Goal: Answer question/provide support

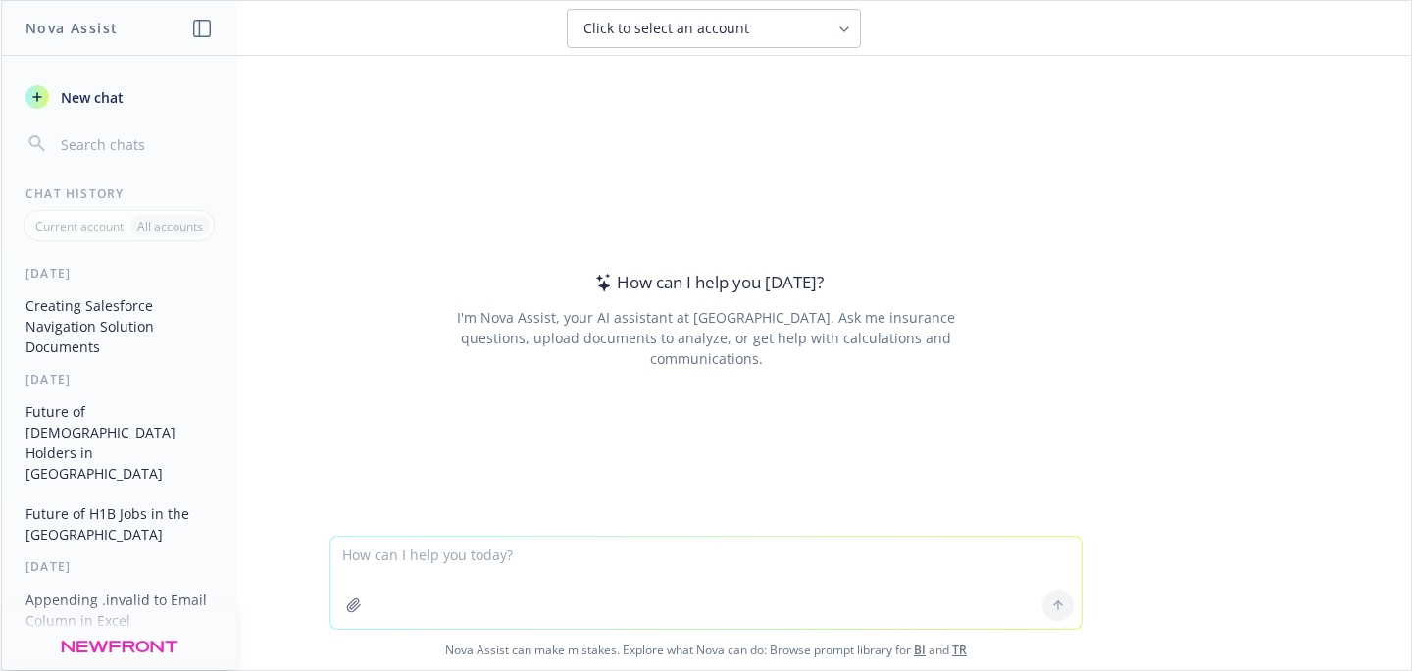
click at [578, 558] on textarea at bounding box center [705, 582] width 751 height 92
type textarea "what is use of Velocity Insurance installed package for Salesforce"
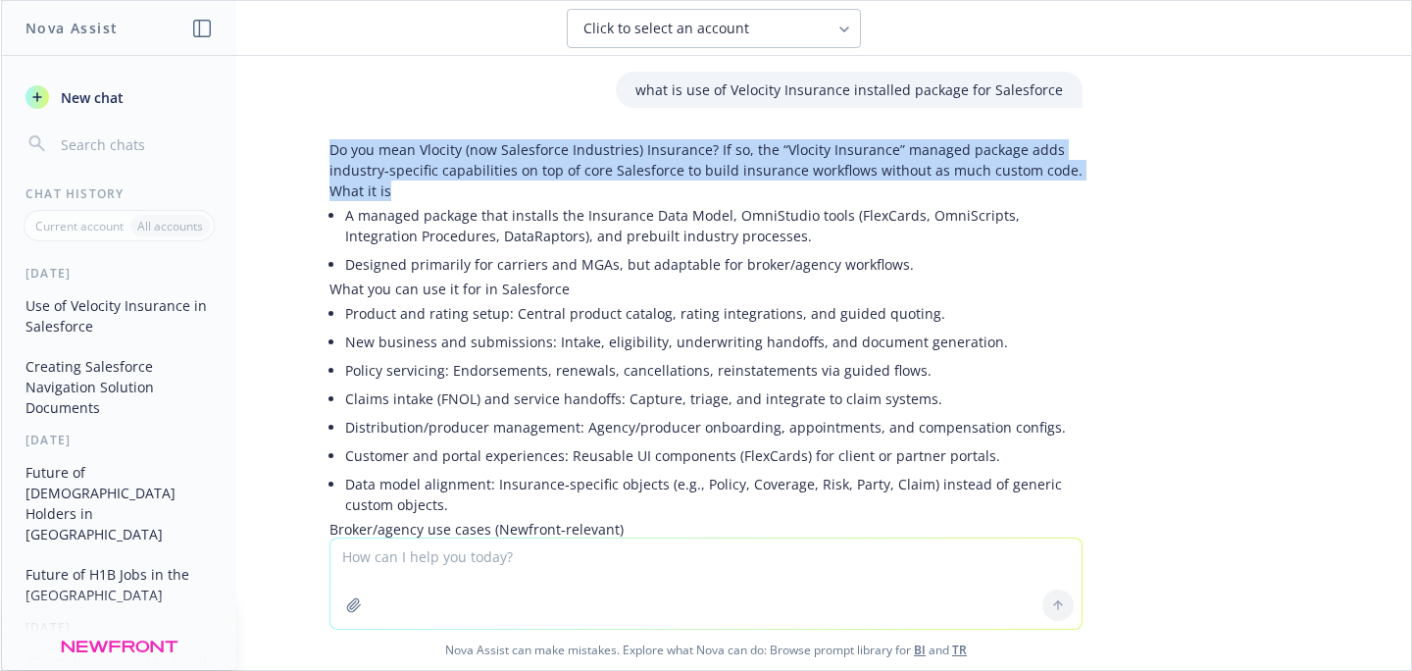
drag, startPoint x: 411, startPoint y: 196, endPoint x: 314, endPoint y: 156, distance: 105.0
click at [314, 156] on div "Do you mean Vlocity (now Salesforce Industries) Insurance? If so, the “Vlocity …" at bounding box center [706, 652] width 784 height 1042
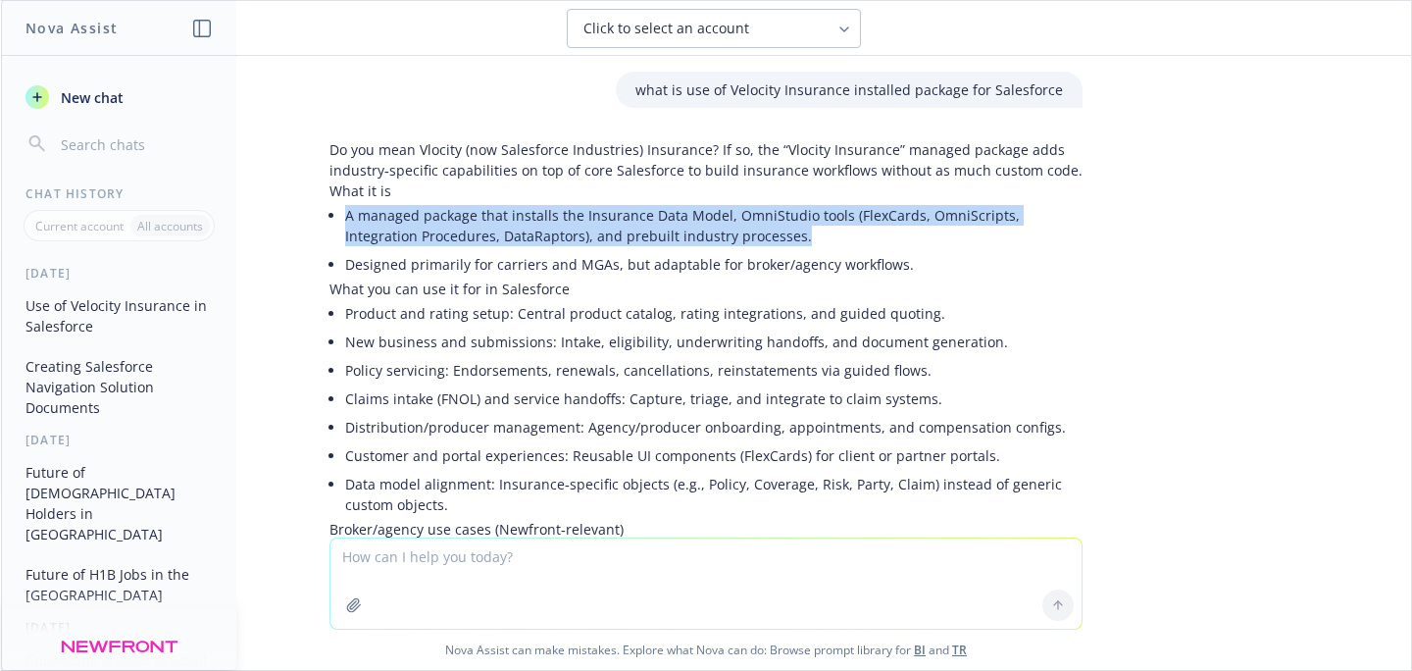
drag, startPoint x: 751, startPoint y: 234, endPoint x: 327, endPoint y: 222, distance: 423.7
click at [329, 222] on div "Do you mean Vlocity (now Salesforce Industries) Insurance? If so, the “Vlocity …" at bounding box center [705, 634] width 753 height 991
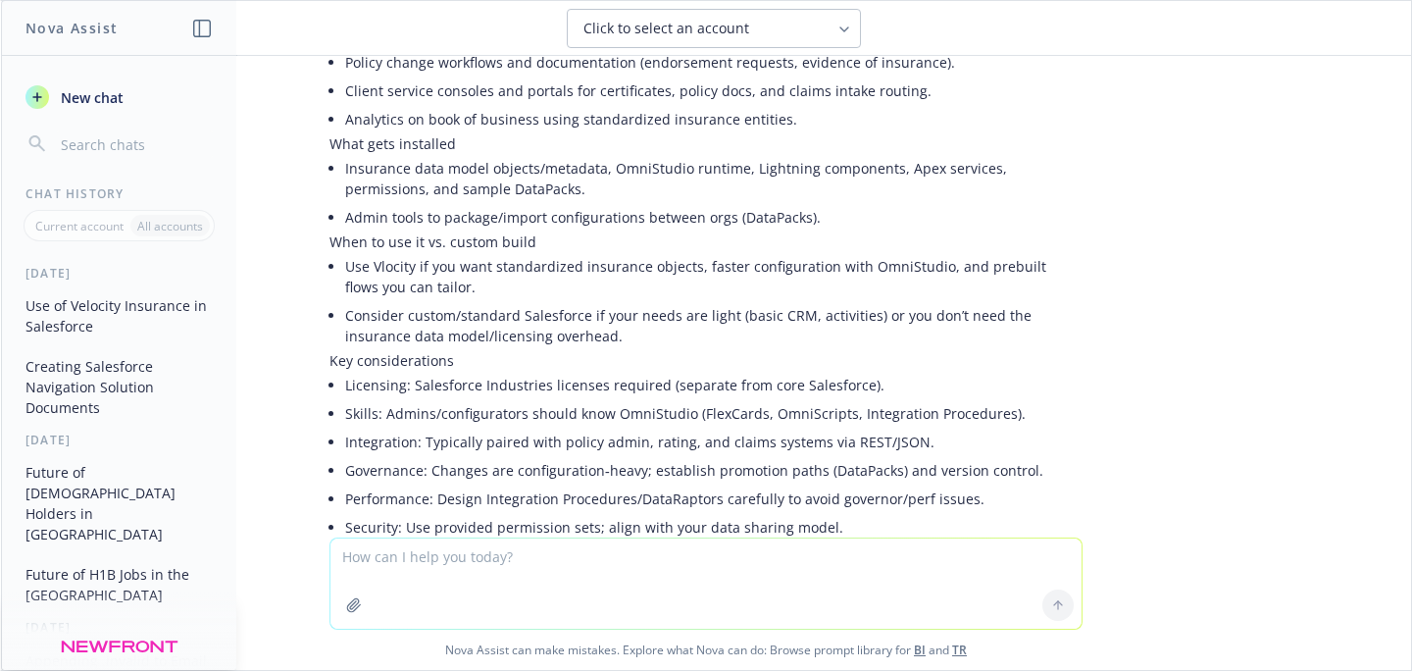
scroll to position [675, 0]
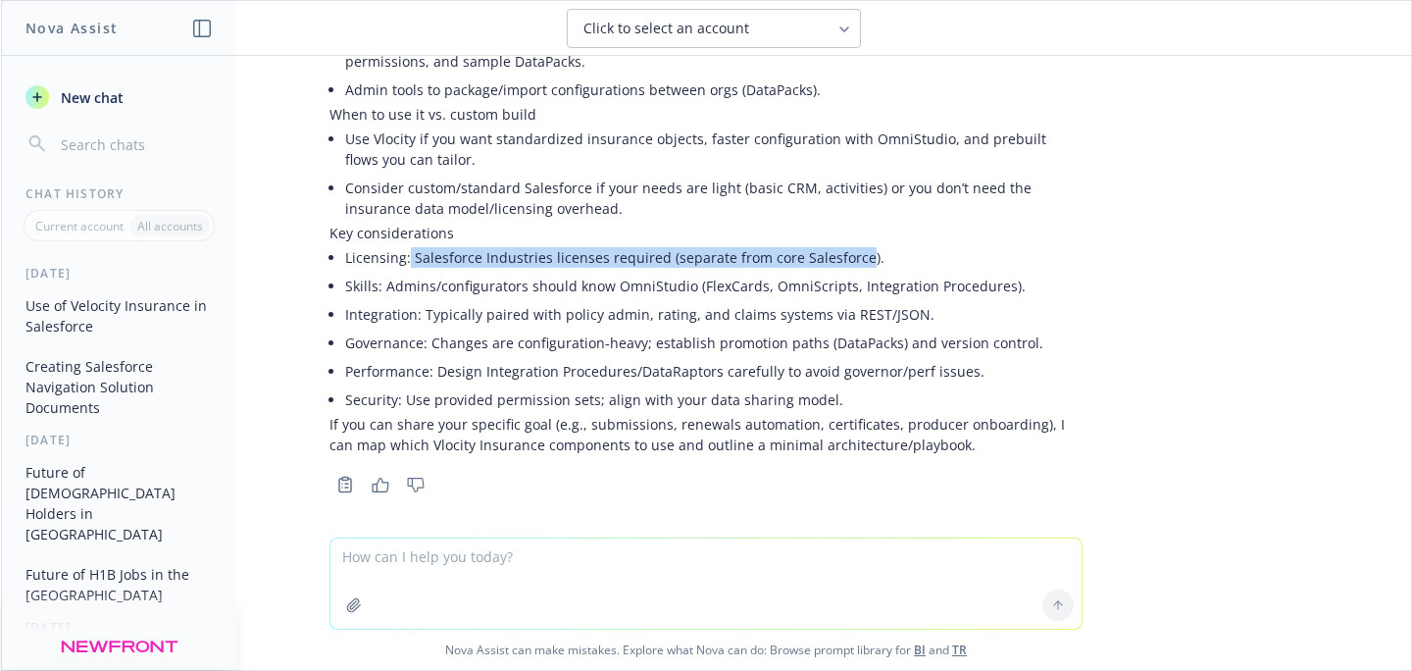
drag, startPoint x: 841, startPoint y: 255, endPoint x: 394, endPoint y: 260, distance: 447.1
click at [394, 260] on li "Licensing: Salesforce Industries licenses required (separate from core Salesfor…" at bounding box center [713, 257] width 737 height 28
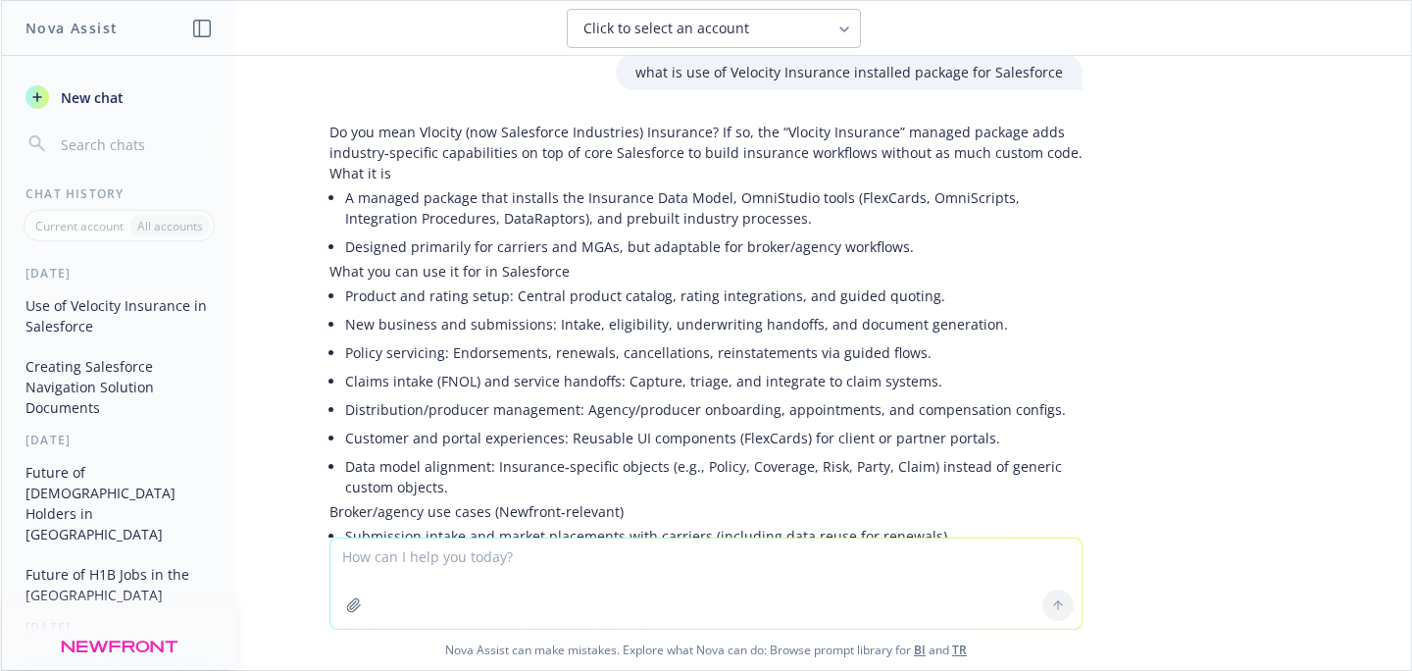
scroll to position [0, 0]
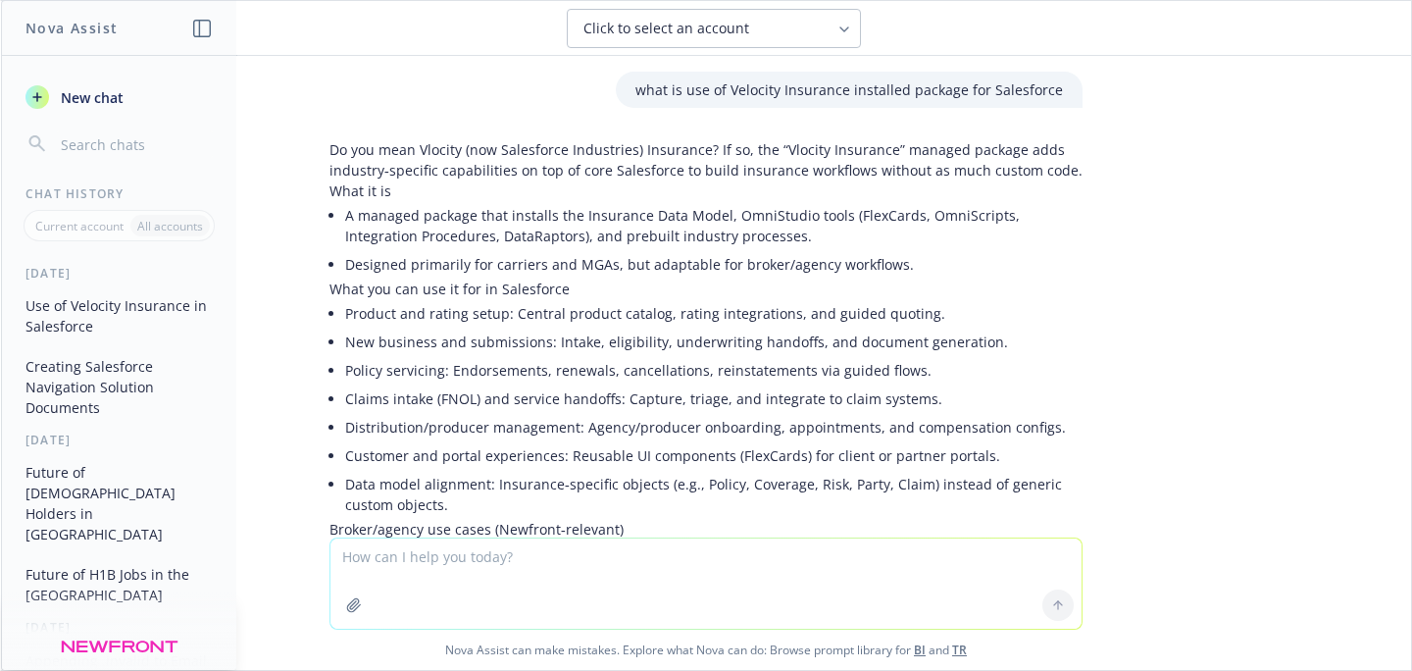
click at [579, 559] on textarea at bounding box center [705, 583] width 751 height 90
type textarea "Salesforce best practice in case LEad assigned to inactive users"
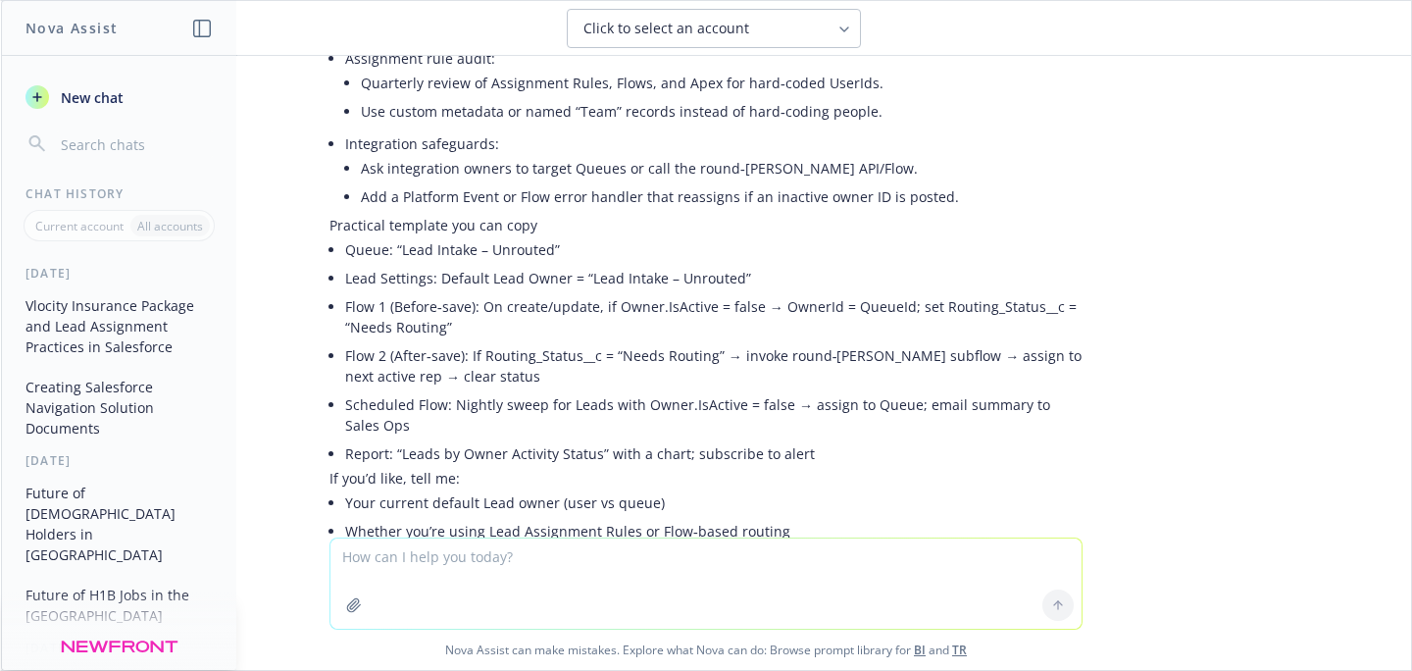
scroll to position [2421, 0]
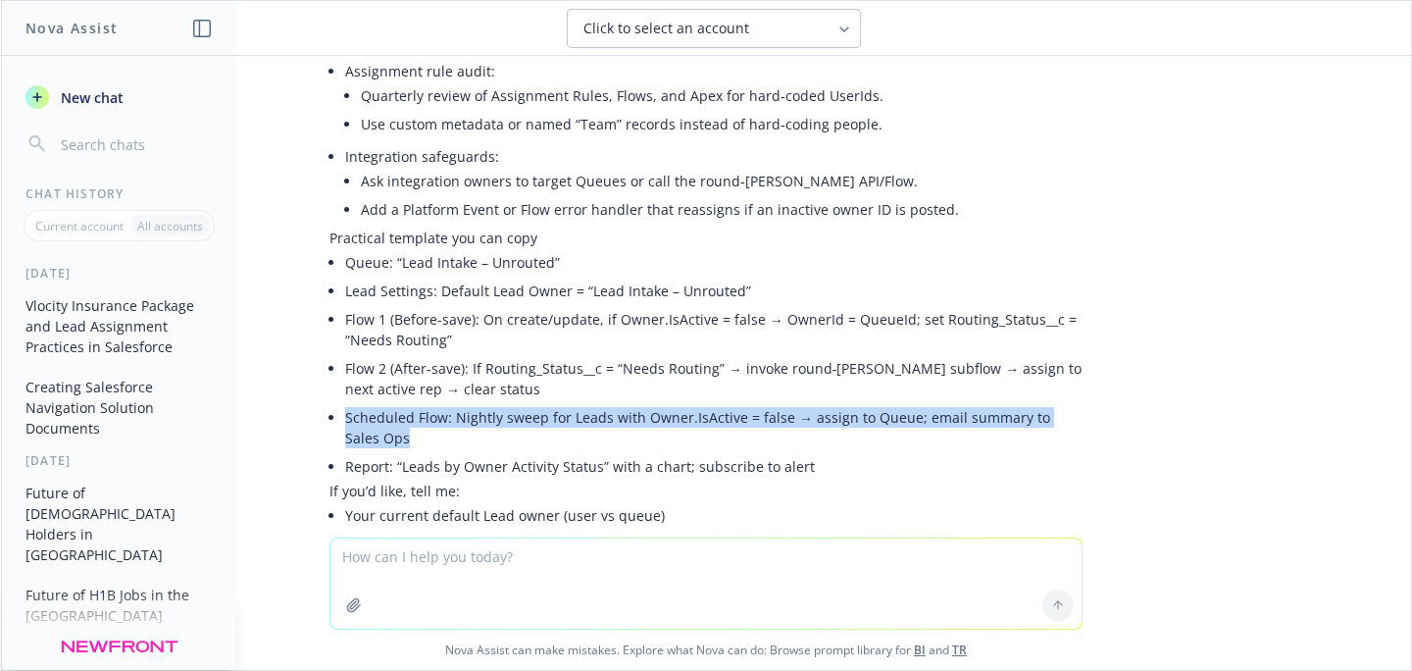
drag, startPoint x: 331, startPoint y: 400, endPoint x: 363, endPoint y: 416, distance: 35.1
click at [363, 416] on li "Scheduled Flow: Nightly sweep for Leads with Owner.IsActive = false → assign to…" at bounding box center [713, 427] width 737 height 49
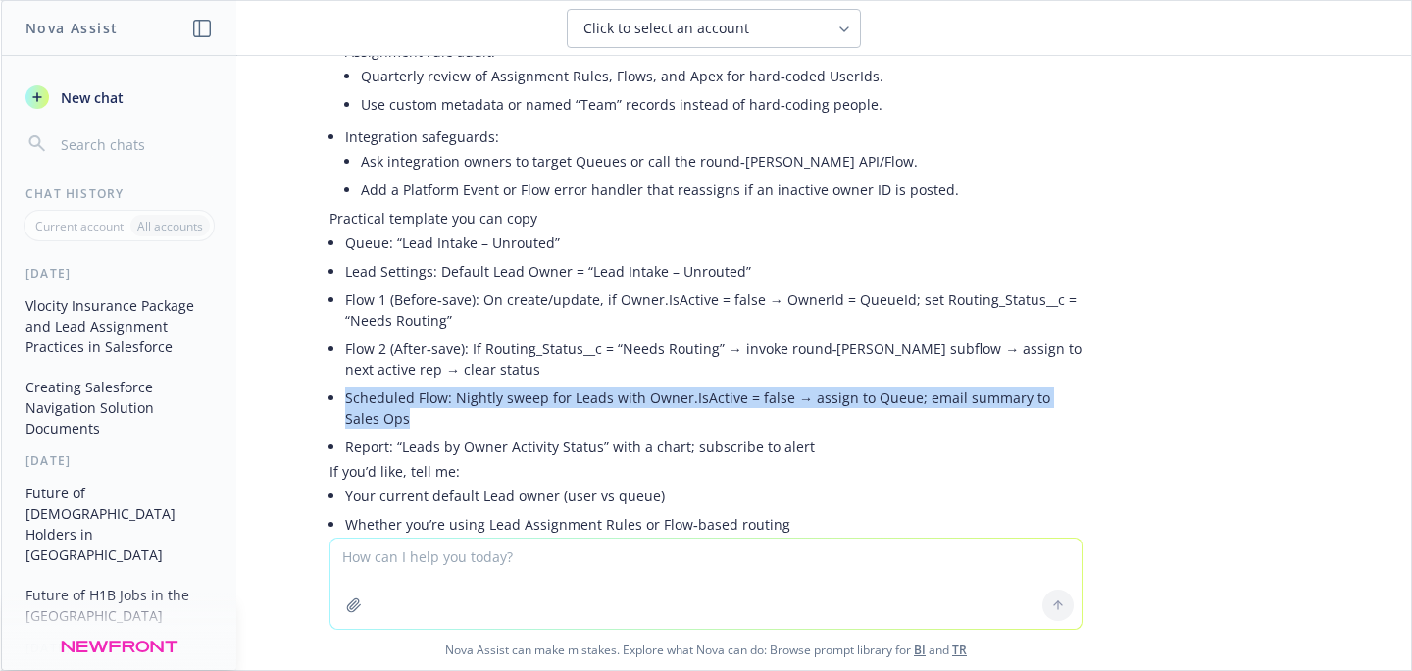
scroll to position [2561, 0]
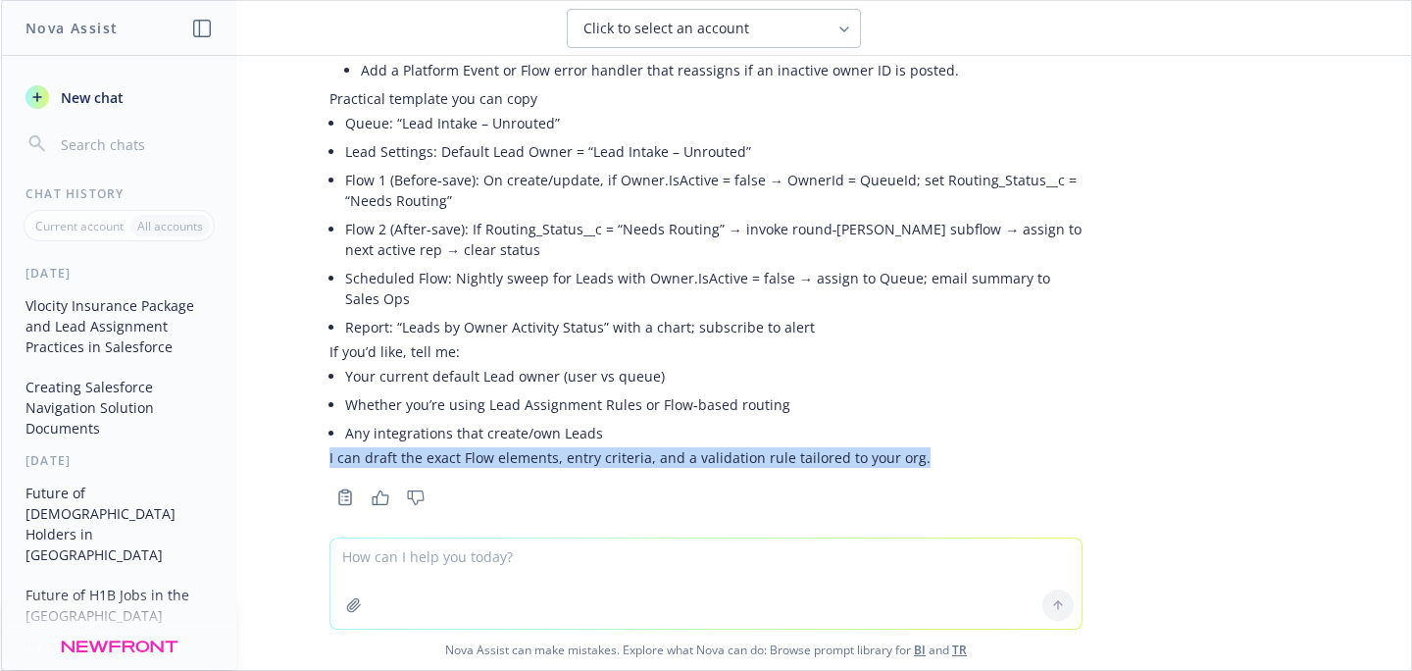
drag, startPoint x: 928, startPoint y: 434, endPoint x: 301, endPoint y: 427, distance: 627.5
click at [929, 447] on p "I can draft the exact Flow elements, entry criteria, and a validation rule tail…" at bounding box center [705, 457] width 753 height 21
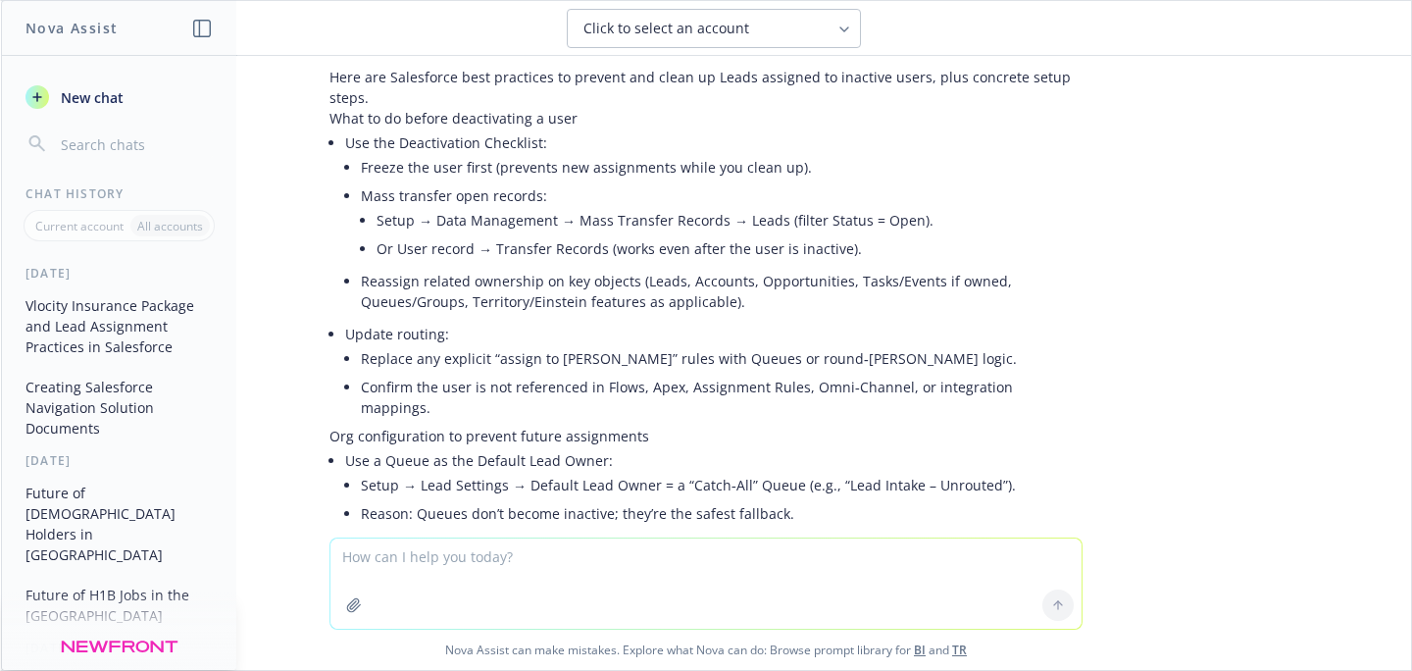
scroll to position [1016, 0]
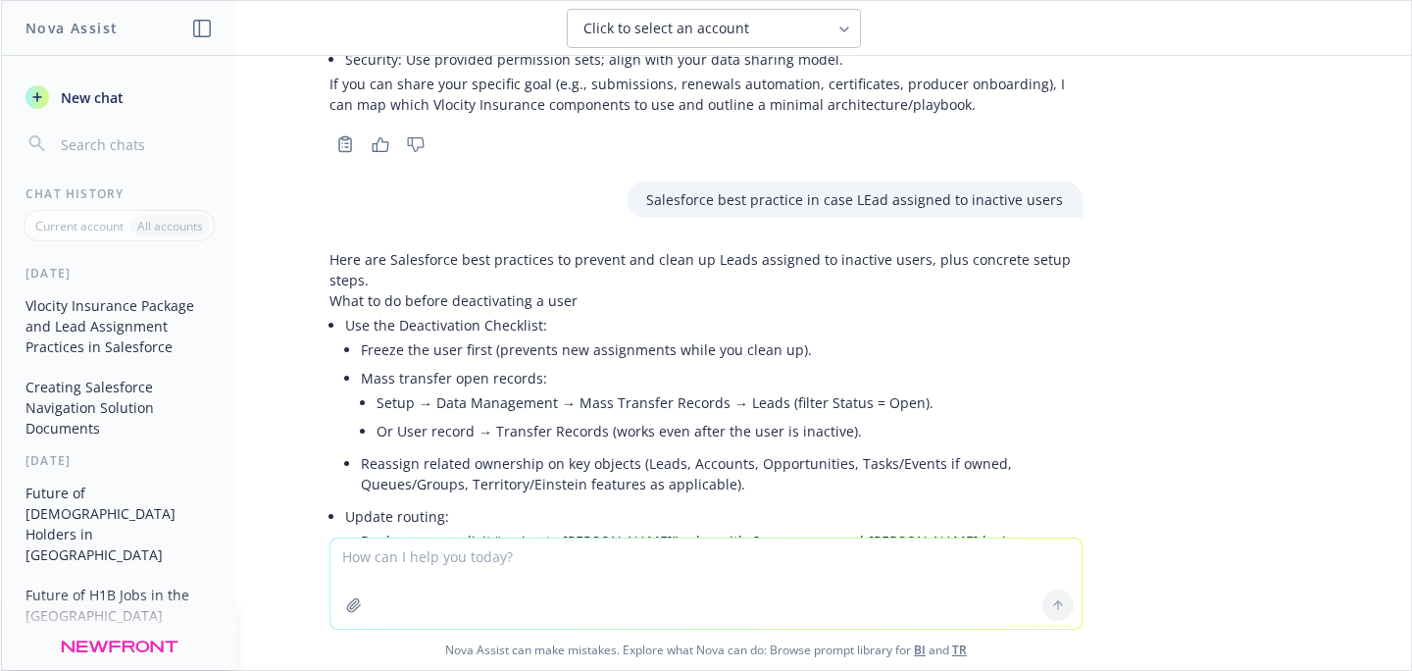
drag, startPoint x: 334, startPoint y: 324, endPoint x: 553, endPoint y: 326, distance: 218.6
click at [553, 326] on li "Use the Deactivation Checklist: Freeze the user first (prevents new assignments…" at bounding box center [713, 406] width 737 height 191
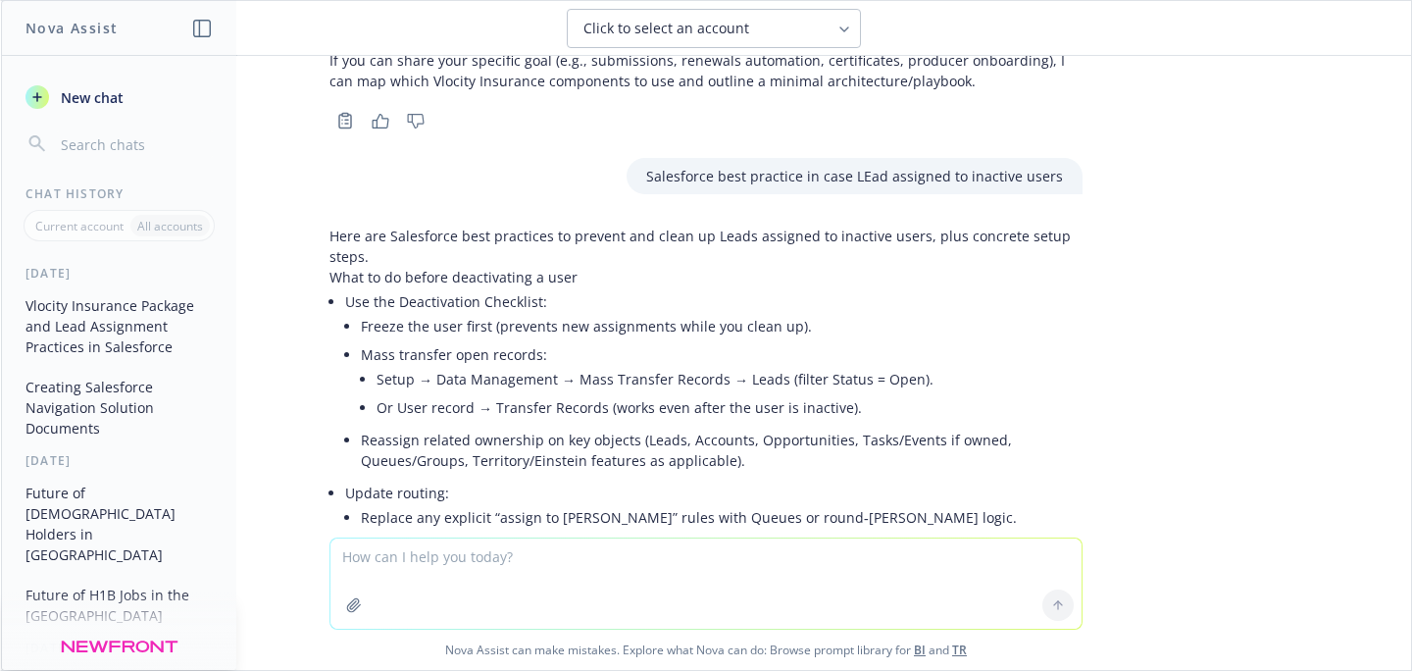
scroll to position [1043, 0]
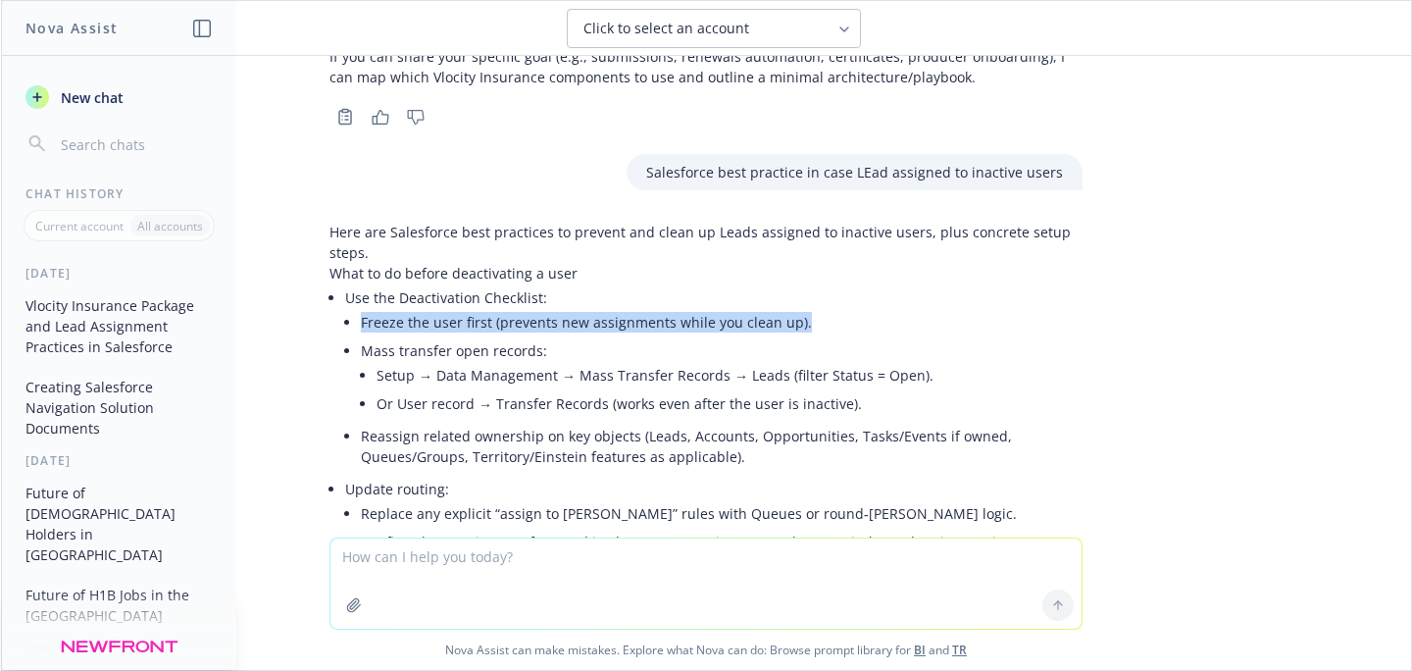
drag, startPoint x: 789, startPoint y: 322, endPoint x: 347, endPoint y: 323, distance: 442.1
click at [361, 323] on li "Freeze the user first (prevents new assignments while you clean up)." at bounding box center [722, 322] width 722 height 28
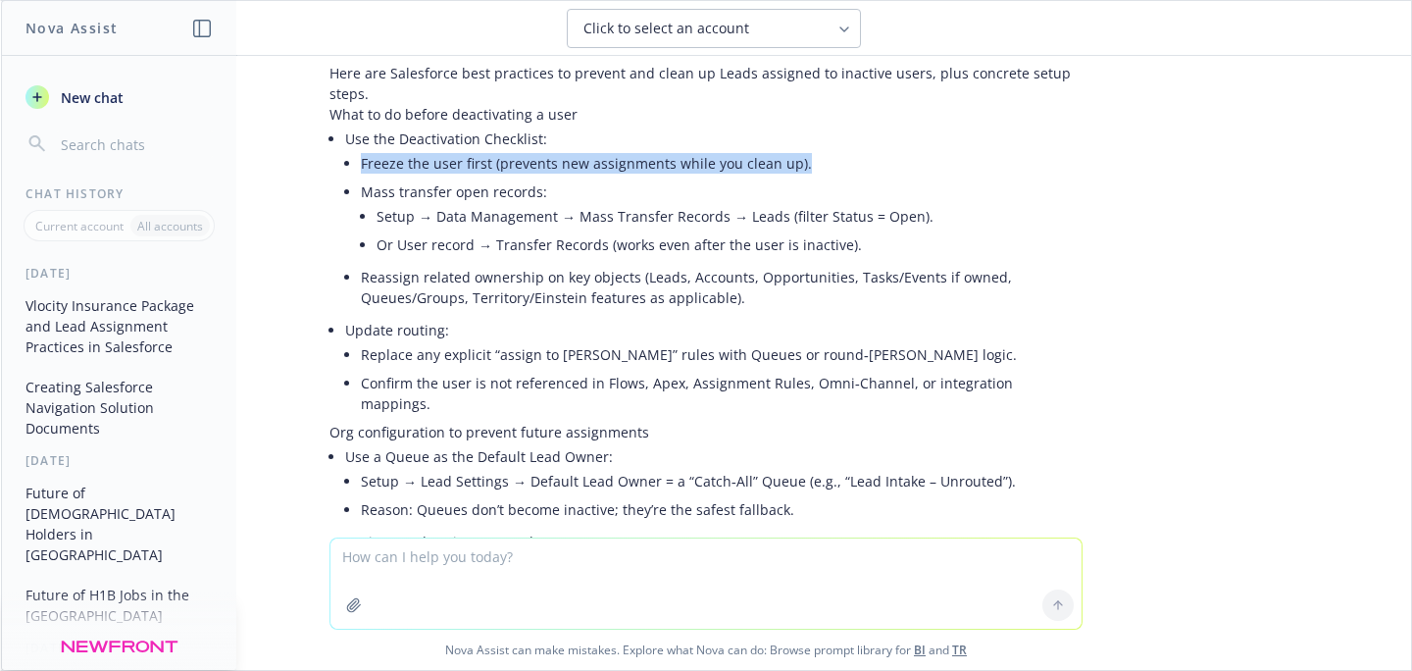
scroll to position [1206, 0]
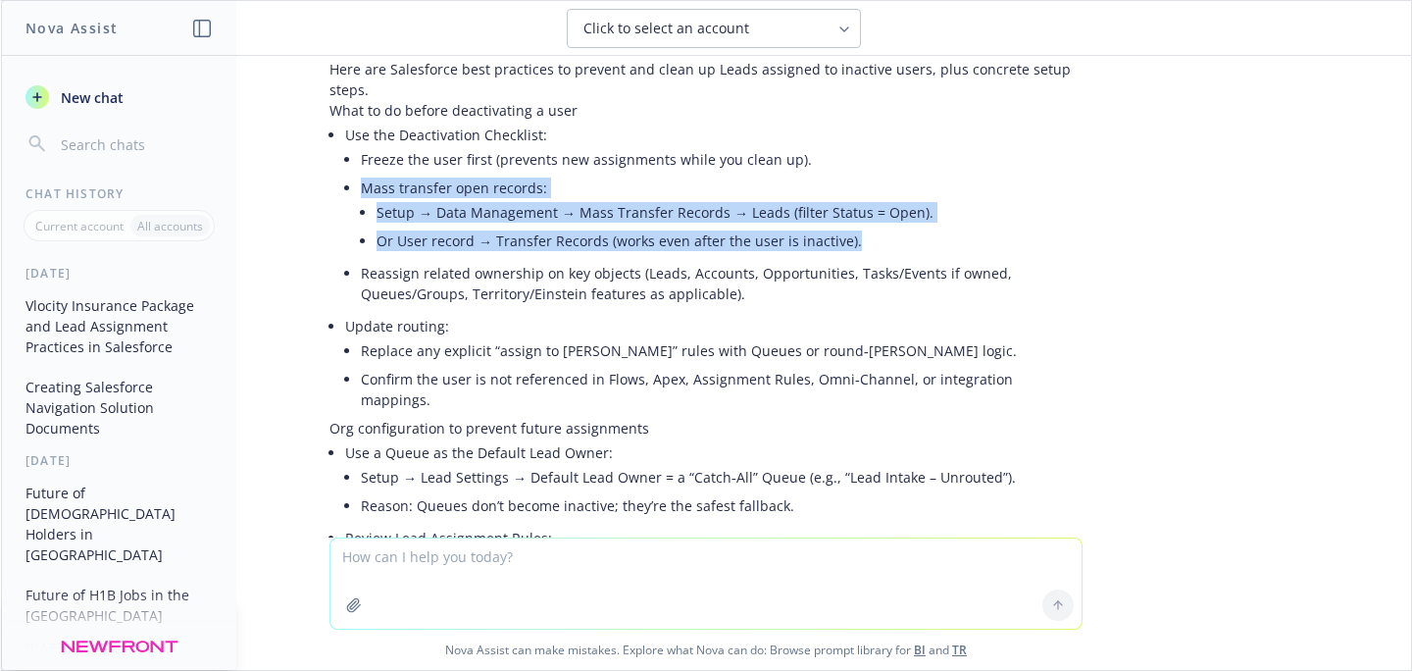
drag, startPoint x: 347, startPoint y: 185, endPoint x: 705, endPoint y: 303, distance: 376.7
click at [878, 242] on li "Mass transfer open records: Setup → Data Management → Mass Transfer Records → L…" at bounding box center [722, 216] width 722 height 85
click at [540, 190] on li "Mass transfer open records: Setup → Data Management → Mass Transfer Records → L…" at bounding box center [722, 216] width 722 height 85
drag, startPoint x: 869, startPoint y: 241, endPoint x: 336, endPoint y: 156, distance: 539.1
click at [361, 156] on ul "Freeze the user first (prevents new assignments while you clean up). Mass trans…" at bounding box center [722, 226] width 722 height 163
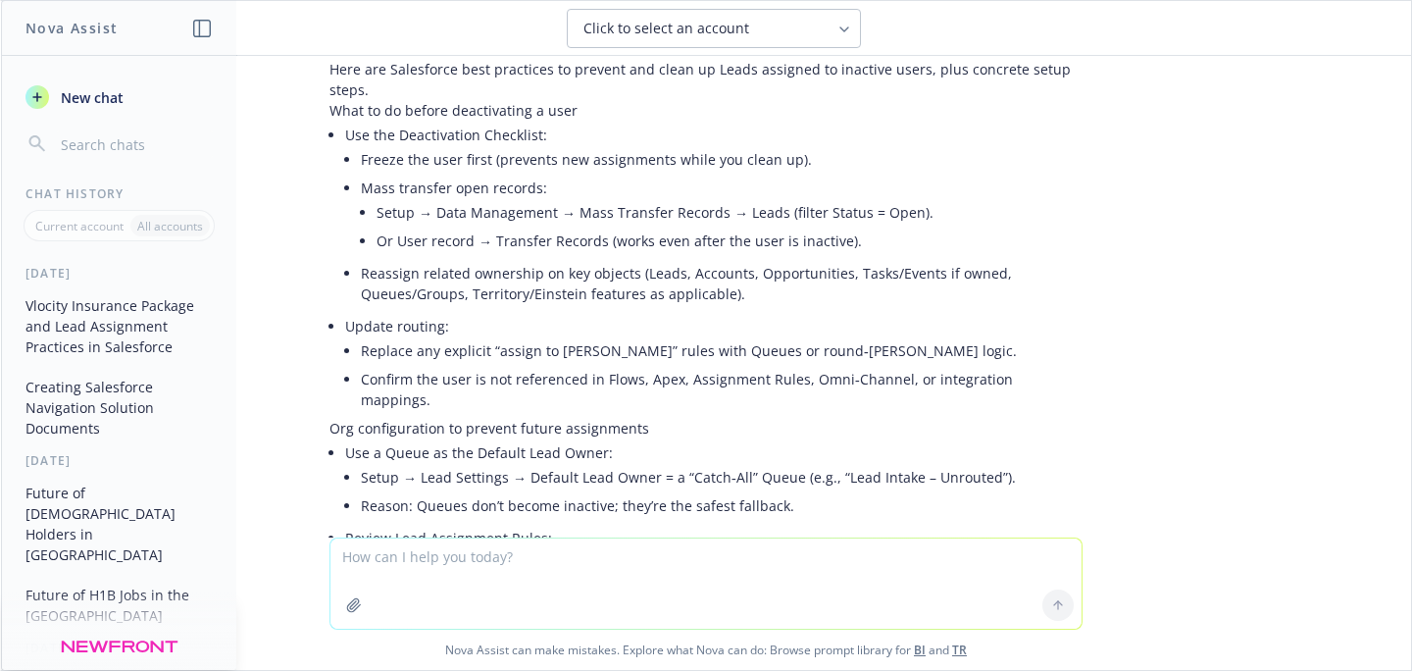
click at [498, 296] on li "Reassign related ownership on key objects (Leads, Accounts, Opportunities, Task…" at bounding box center [722, 283] width 722 height 49
drag, startPoint x: 450, startPoint y: 326, endPoint x: 425, endPoint y: 325, distance: 24.5
click at [425, 325] on li "Update routing: Replace any explicit “assign to [PERSON_NAME]” rules with Queue…" at bounding box center [713, 365] width 737 height 106
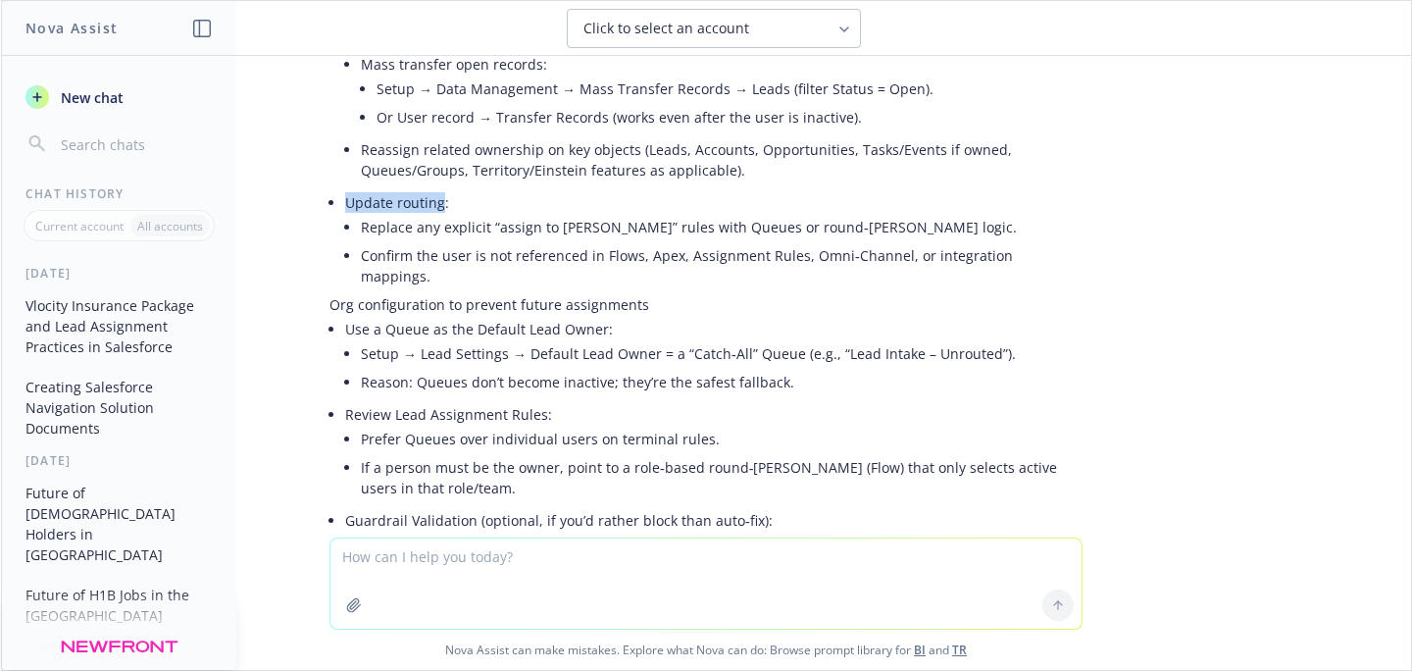
scroll to position [1345, 0]
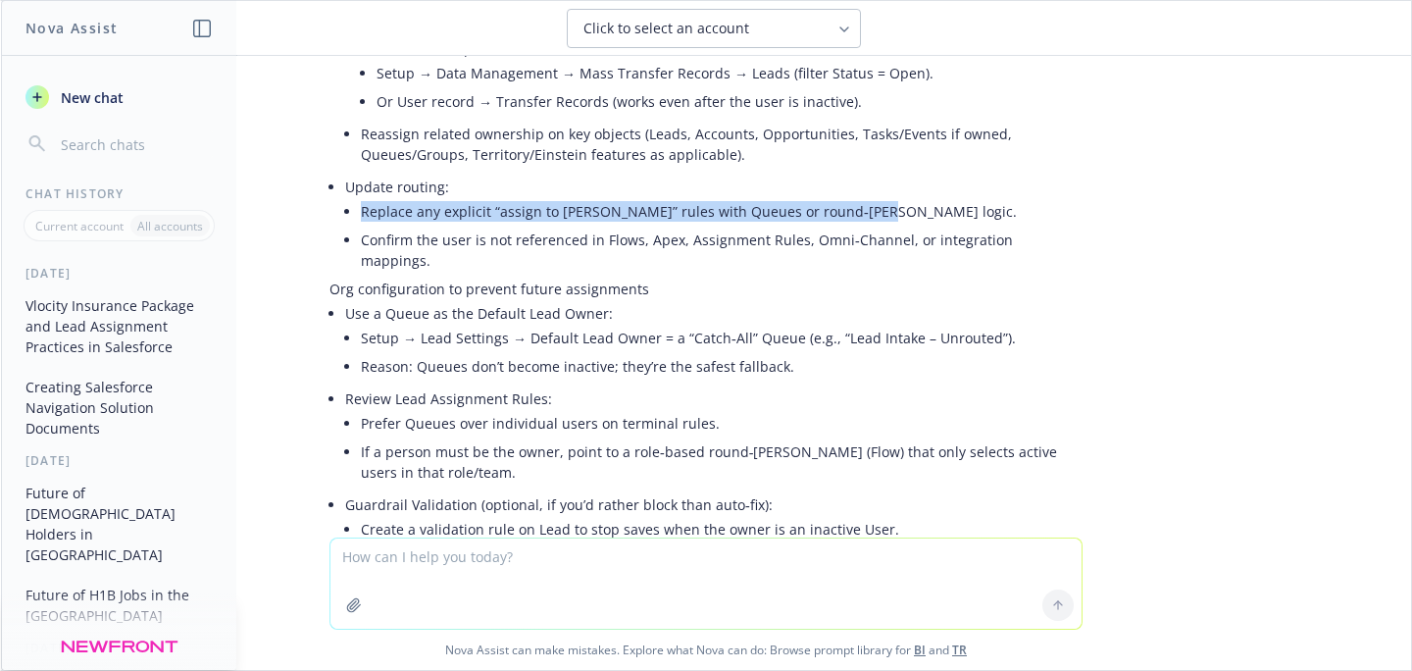
drag, startPoint x: 868, startPoint y: 205, endPoint x: 349, endPoint y: 211, distance: 518.6
click at [361, 211] on li "Replace any explicit “assign to [PERSON_NAME]” rules with Queues or round‑[PERS…" at bounding box center [722, 211] width 722 height 28
click at [840, 210] on li "Replace any explicit “assign to [PERSON_NAME]” rules with Queues or round‑[PERS…" at bounding box center [722, 211] width 722 height 28
drag, startPoint x: 834, startPoint y: 212, endPoint x: 348, endPoint y: 214, distance: 486.3
click at [361, 214] on li "Replace any explicit “assign to [PERSON_NAME]” rules with Queues or round‑[PERS…" at bounding box center [722, 211] width 722 height 28
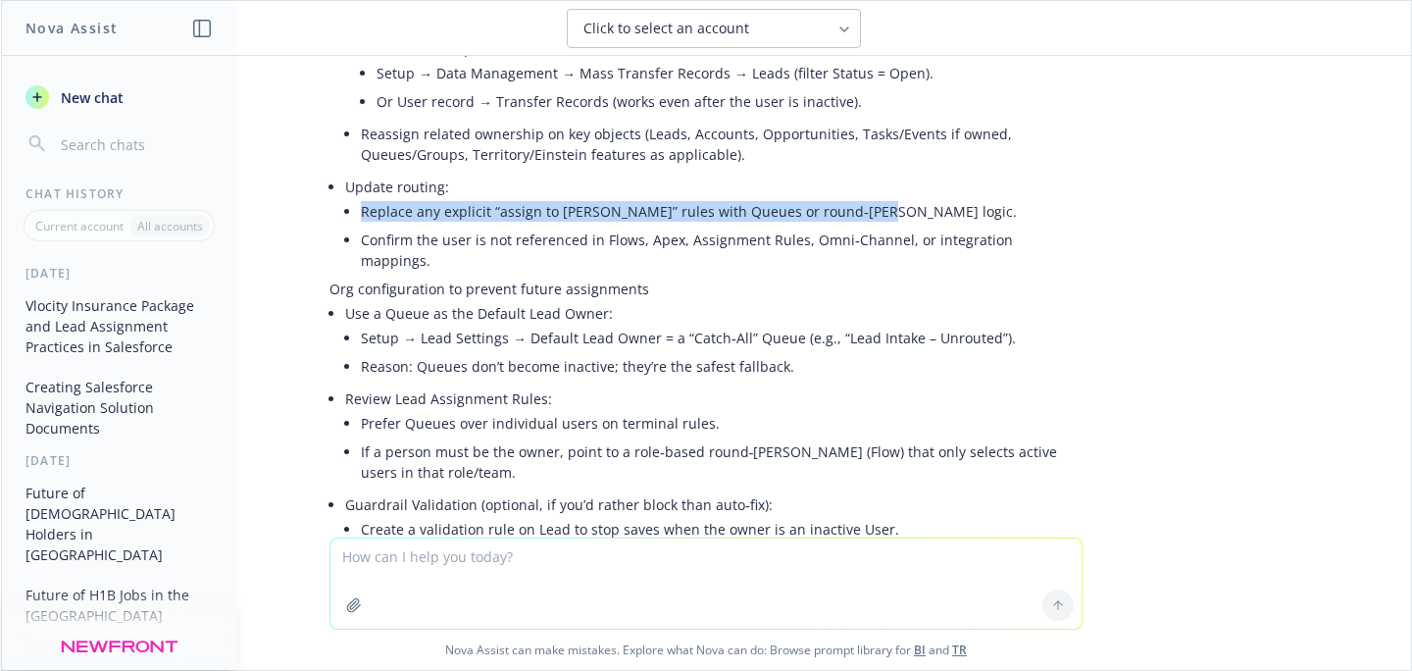
click at [851, 214] on li "Replace any explicit “assign to [PERSON_NAME]” rules with Queues or round‑[PERS…" at bounding box center [722, 211] width 722 height 28
drag, startPoint x: 836, startPoint y: 211, endPoint x: 349, endPoint y: 215, distance: 487.3
click at [361, 215] on li "Replace any explicit “assign to [PERSON_NAME]” rules with Queues or round‑[PERS…" at bounding box center [722, 211] width 722 height 28
click at [840, 209] on li "Replace any explicit “assign to [PERSON_NAME]” rules with Queues or round‑[PERS…" at bounding box center [722, 211] width 722 height 28
drag, startPoint x: 842, startPoint y: 212, endPoint x: 350, endPoint y: 218, distance: 492.2
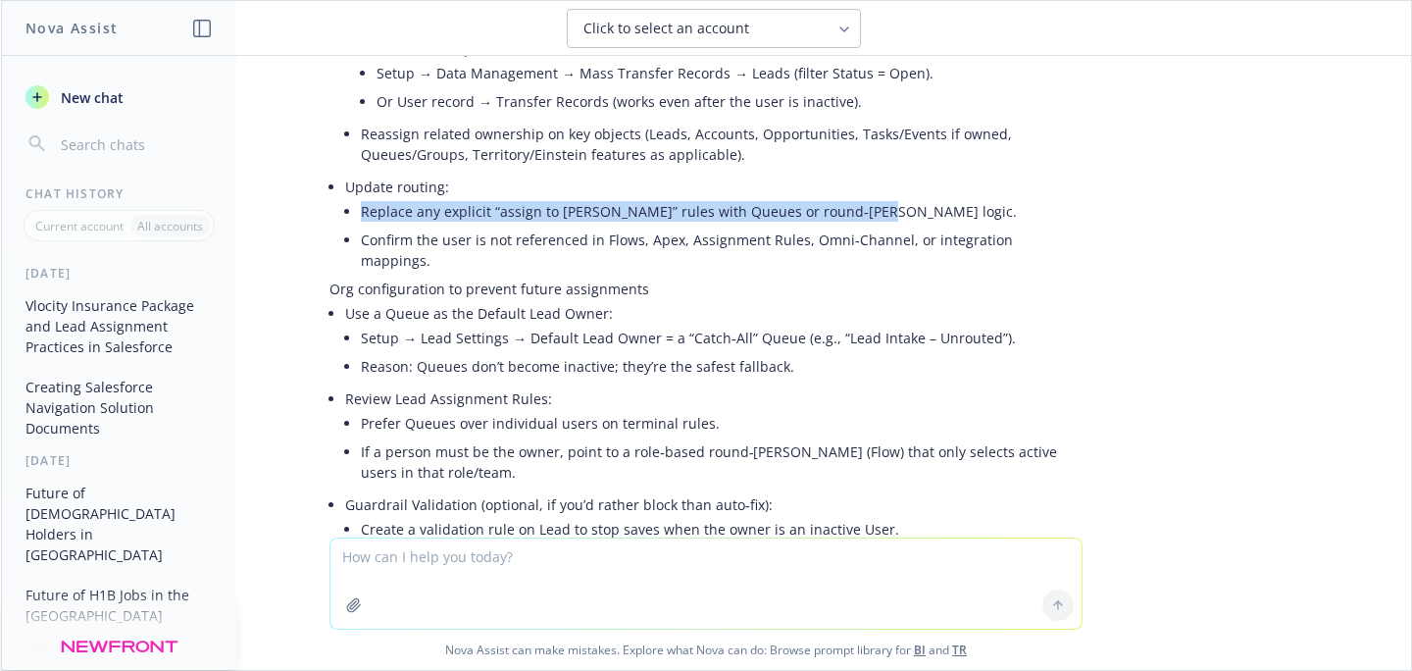
click at [361, 218] on li "Replace any explicit “assign to [PERSON_NAME]” rules with Queues or round‑[PERS…" at bounding box center [722, 211] width 722 height 28
click at [835, 209] on li "Replace any explicit “assign to [PERSON_NAME]” rules with Queues or round‑[PERS…" at bounding box center [722, 211] width 722 height 28
drag, startPoint x: 834, startPoint y: 214, endPoint x: 349, endPoint y: 211, distance: 485.3
click at [361, 211] on li "Replace any explicit “assign to [PERSON_NAME]” rules with Queues or round‑[PERS…" at bounding box center [722, 211] width 722 height 28
click at [848, 210] on li "Replace any explicit “assign to [PERSON_NAME]” rules with Queues or round‑[PERS…" at bounding box center [722, 211] width 722 height 28
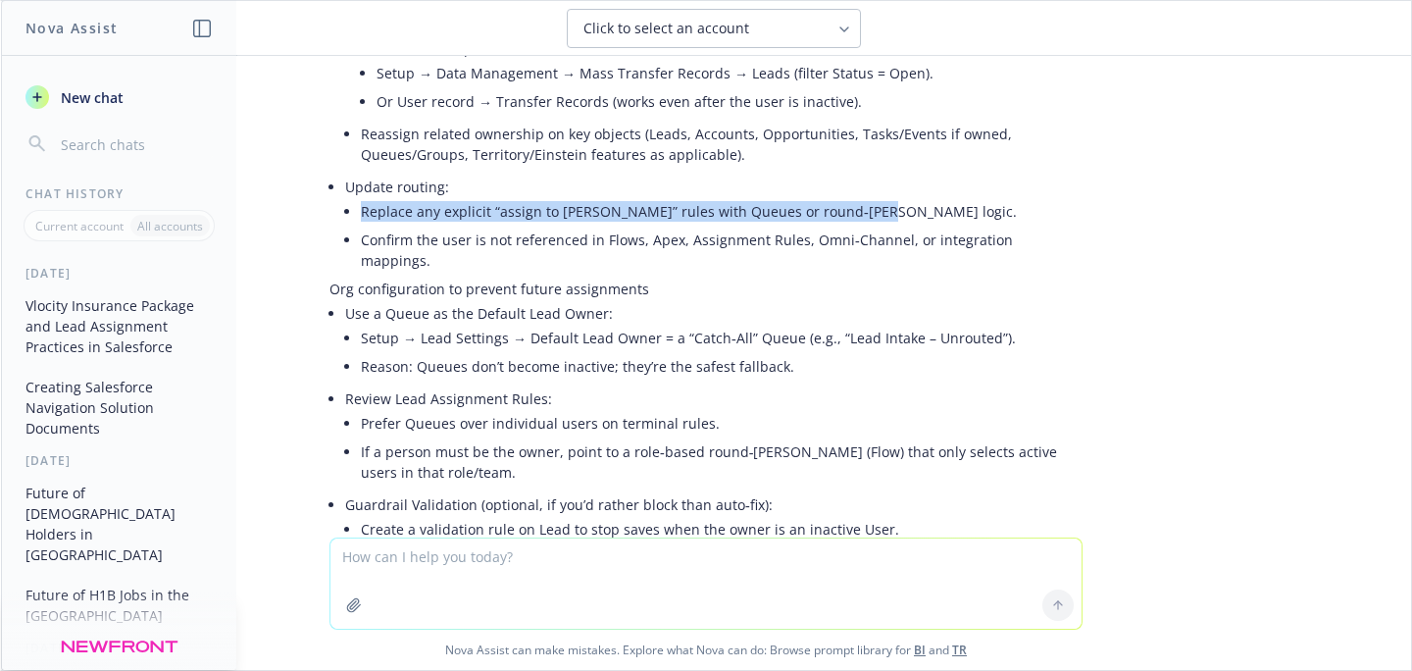
drag, startPoint x: 839, startPoint y: 211, endPoint x: 348, endPoint y: 214, distance: 491.2
click at [361, 214] on li "Replace any explicit “assign to [PERSON_NAME]” rules with Queues or round‑[PERS…" at bounding box center [722, 211] width 722 height 28
drag, startPoint x: 857, startPoint y: 215, endPoint x: 835, endPoint y: 214, distance: 21.6
click at [857, 215] on li "Replace any explicit “assign to [PERSON_NAME]” rules with Queues or round‑[PERS…" at bounding box center [722, 211] width 722 height 28
drag, startPoint x: 836, startPoint y: 209, endPoint x: 344, endPoint y: 217, distance: 492.2
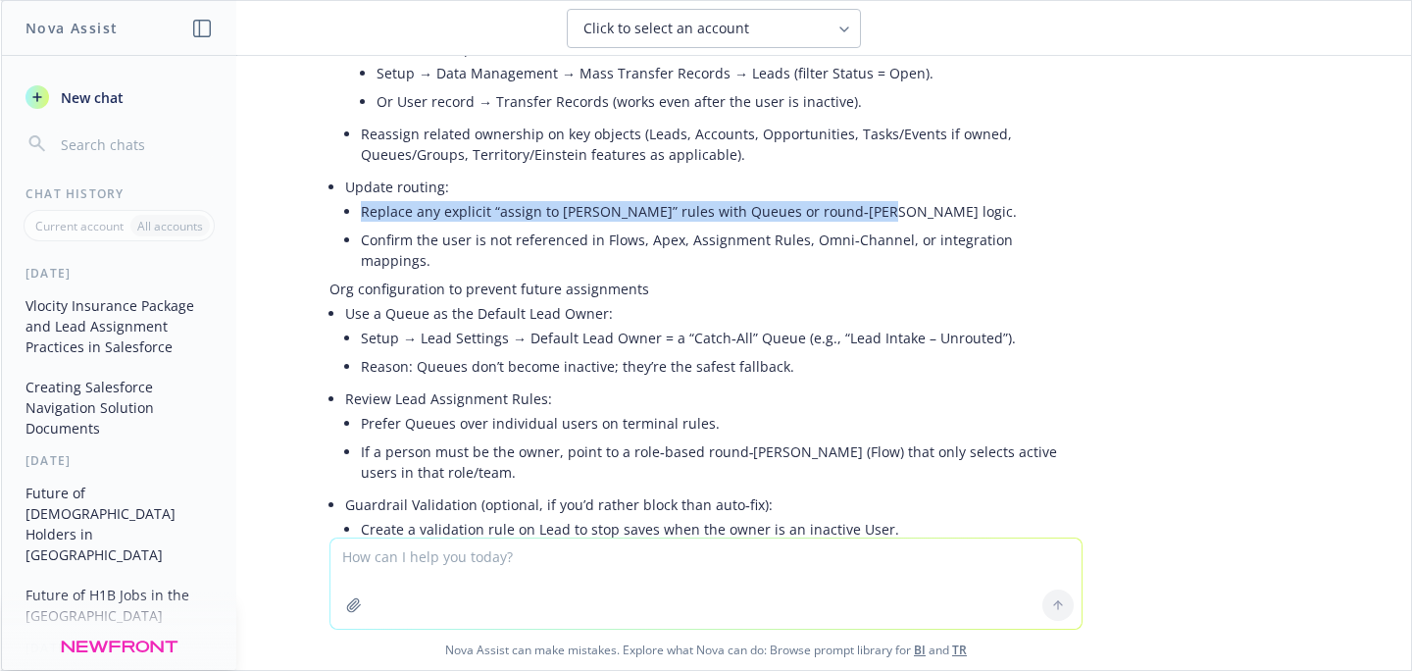
click at [345, 217] on li "Update routing: Replace any explicit “assign to [PERSON_NAME]” rules with Queue…" at bounding box center [713, 226] width 737 height 106
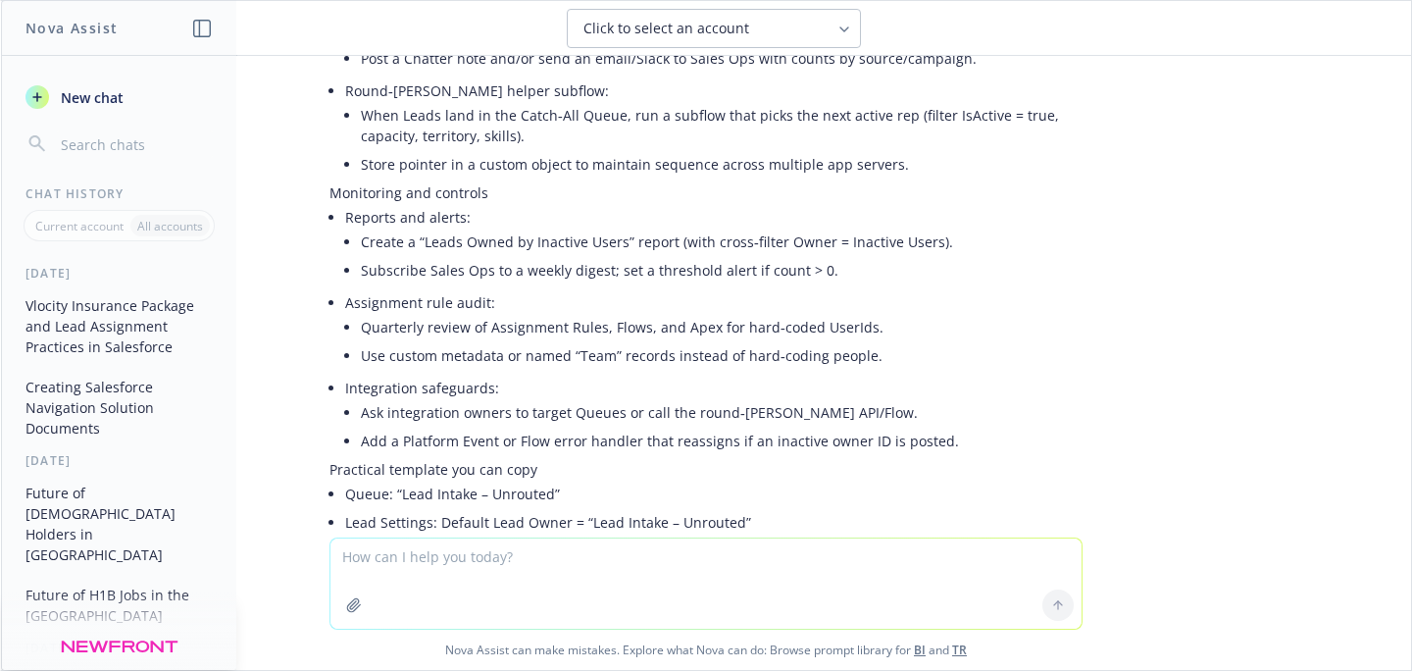
scroll to position [2561, 0]
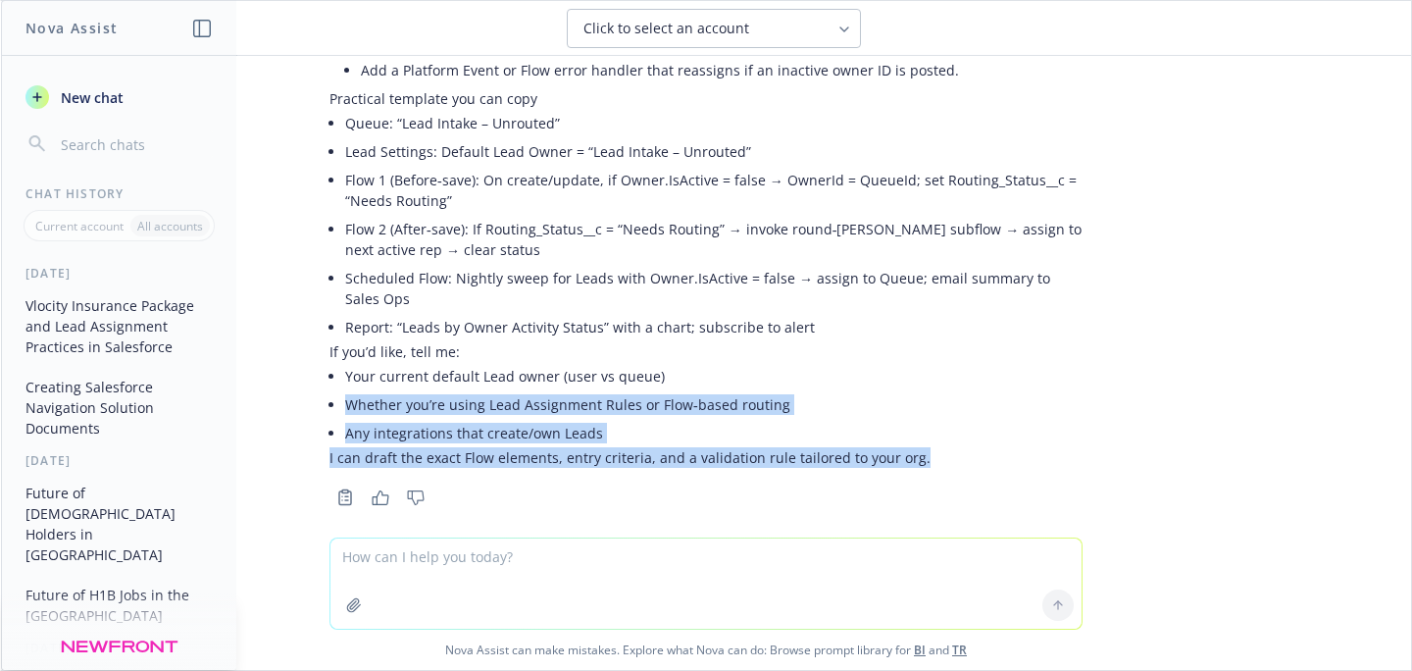
drag, startPoint x: 900, startPoint y: 439, endPoint x: 330, endPoint y: 385, distance: 572.1
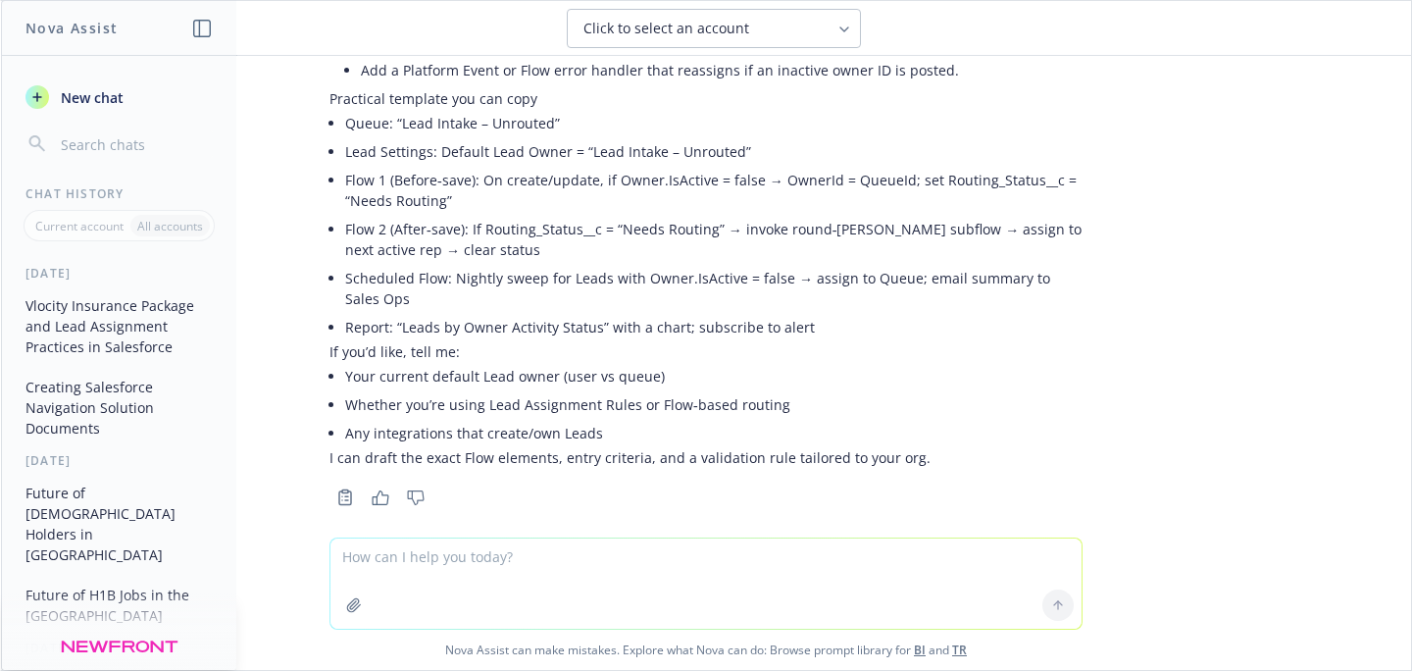
drag, startPoint x: 595, startPoint y: 389, endPoint x: 583, endPoint y: 410, distance: 23.7
click at [594, 390] on li "Whether you’re using Lead Assignment Rules or Flow‑based routing" at bounding box center [713, 404] width 737 height 28
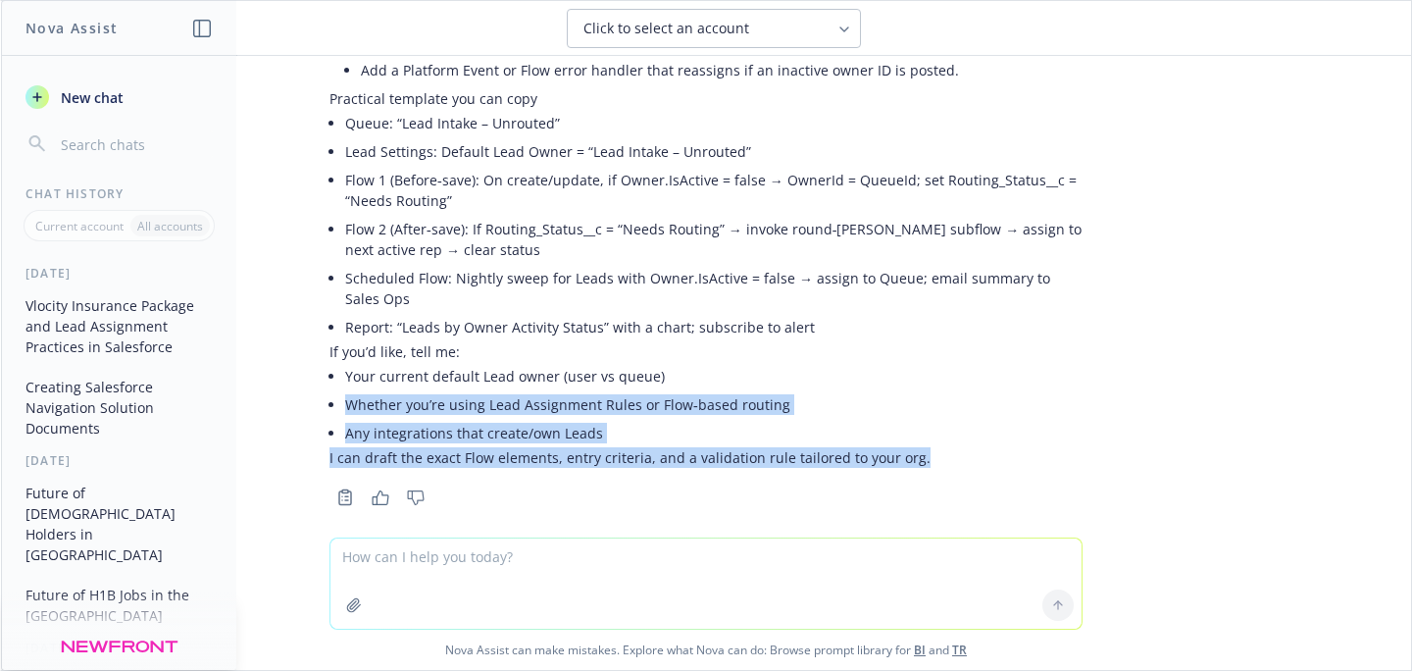
drag, startPoint x: 927, startPoint y: 438, endPoint x: 329, endPoint y: 383, distance: 600.5
click at [677, 447] on p "I can draft the exact Flow elements, entry criteria, and a validation rule tail…" at bounding box center [705, 457] width 753 height 21
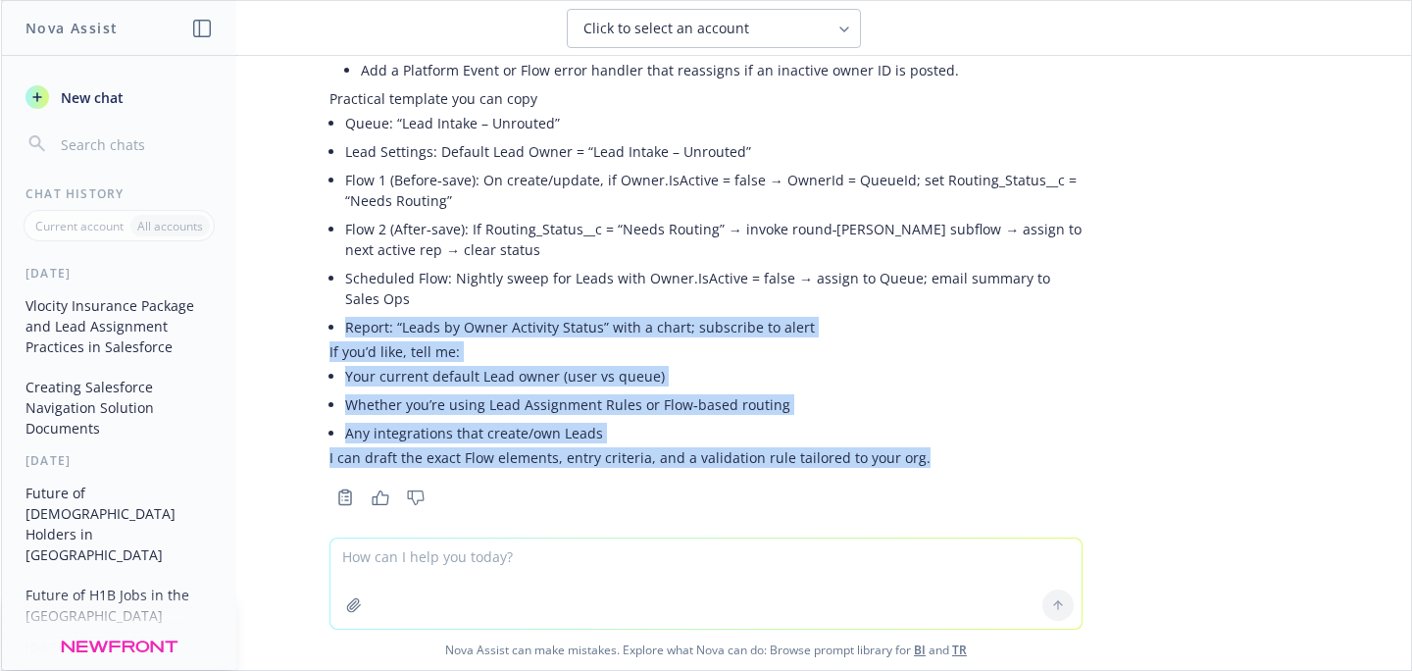
drag, startPoint x: 874, startPoint y: 439, endPoint x: 332, endPoint y: 311, distance: 557.1
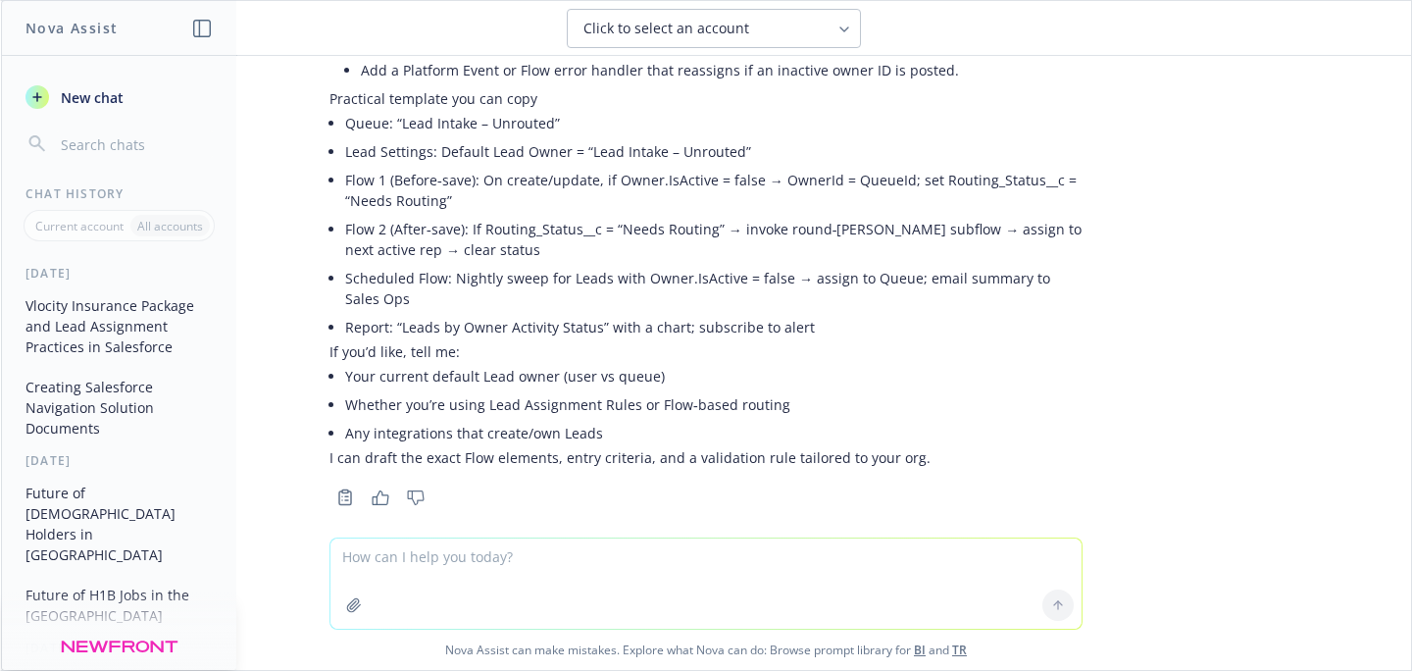
click at [553, 555] on textarea at bounding box center [705, 583] width 751 height 90
